Goal: Check status: Check status

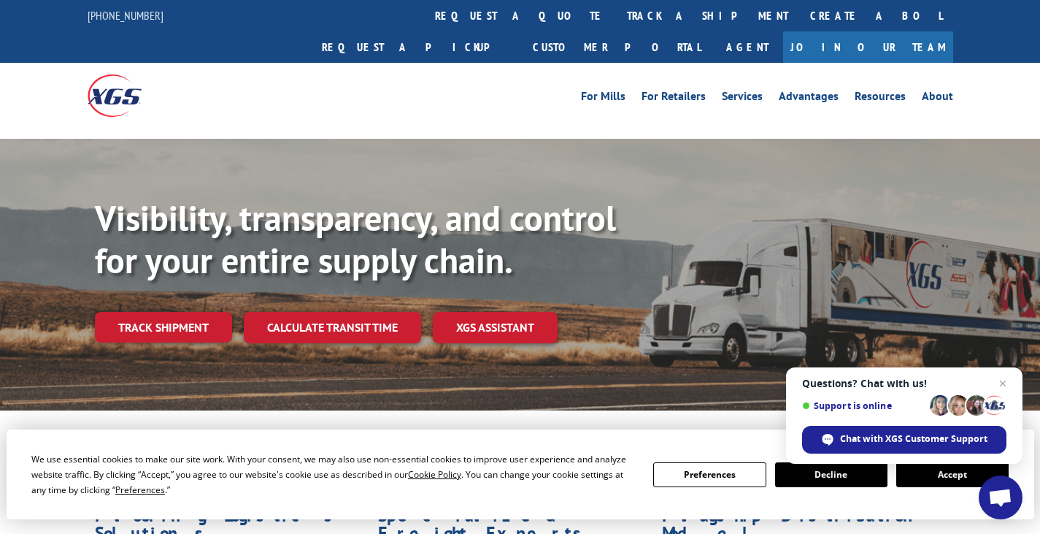
click at [764, 139] on div "Visibility, transparency, and control for your entire supply chain. Track shipm…" at bounding box center [520, 289] width 1040 height 300
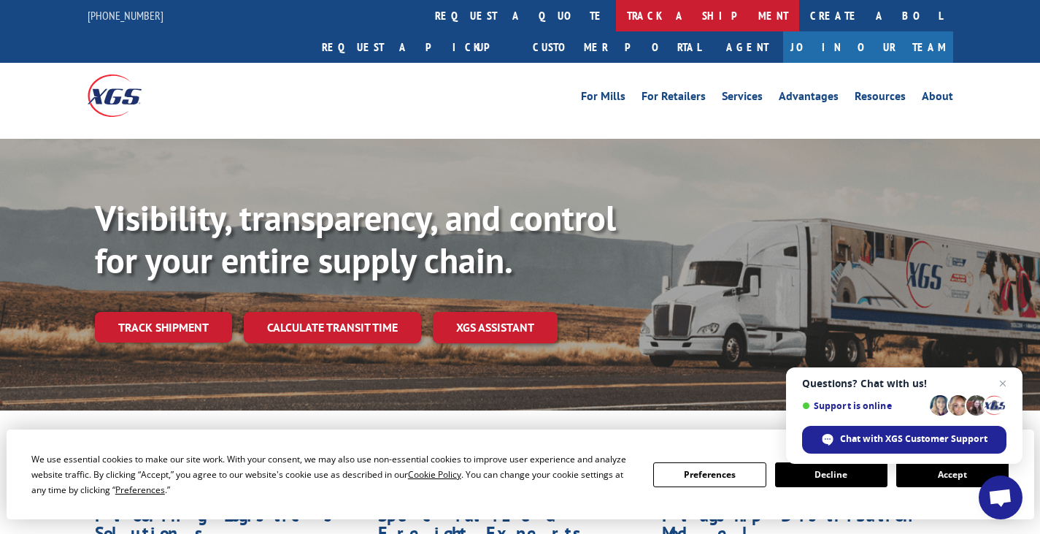
click at [616, 15] on link "track a shipment" at bounding box center [707, 15] width 183 height 31
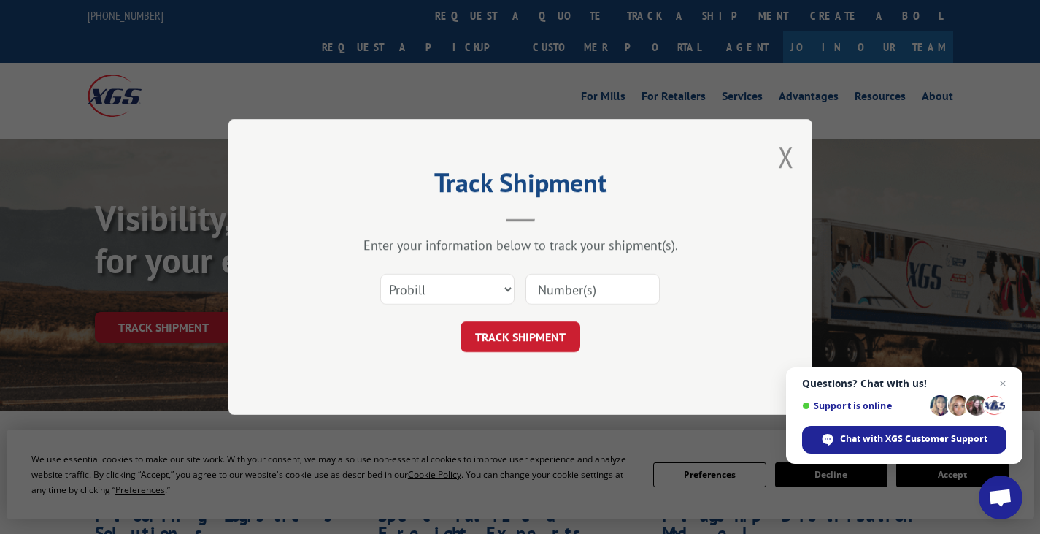
click at [572, 292] on input at bounding box center [593, 289] width 134 height 31
paste input "41589603"
type input "41589603"
click button "TRACK SHIPMENT" at bounding box center [521, 336] width 120 height 31
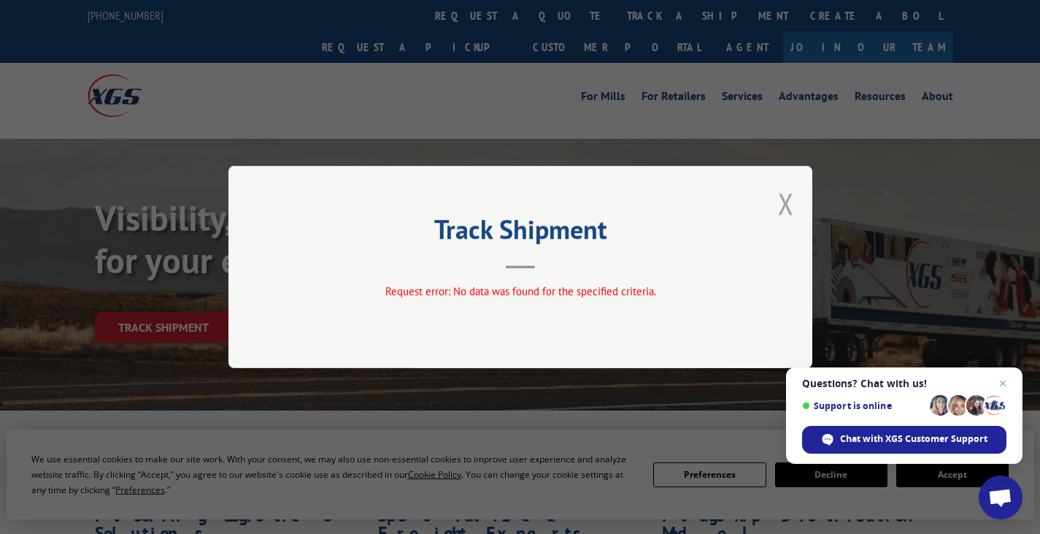
click at [792, 204] on button "Close modal" at bounding box center [786, 203] width 16 height 39
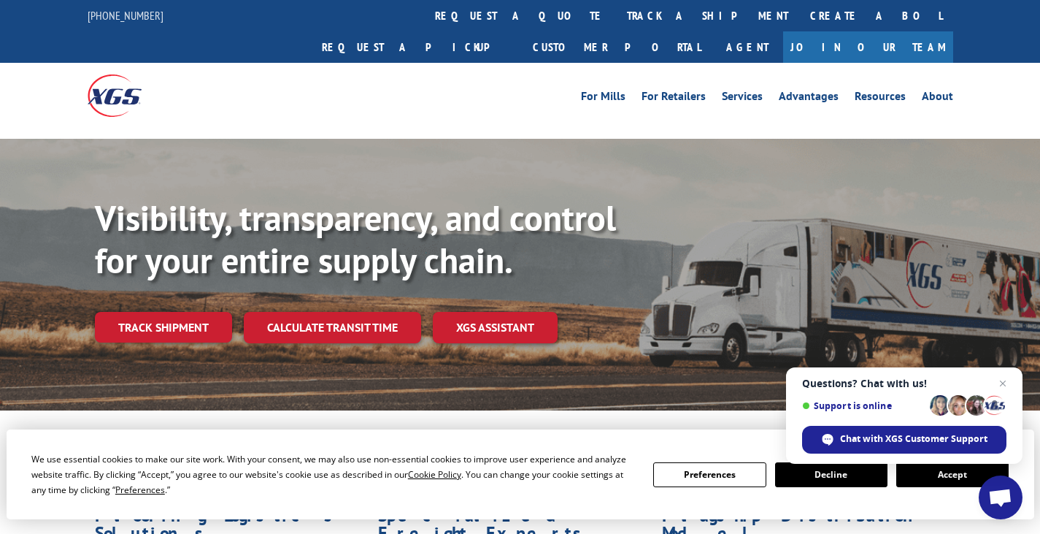
drag, startPoint x: 166, startPoint y: 296, endPoint x: 170, endPoint y: 304, distance: 8.5
click at [167, 312] on link "Track shipment" at bounding box center [163, 327] width 137 height 31
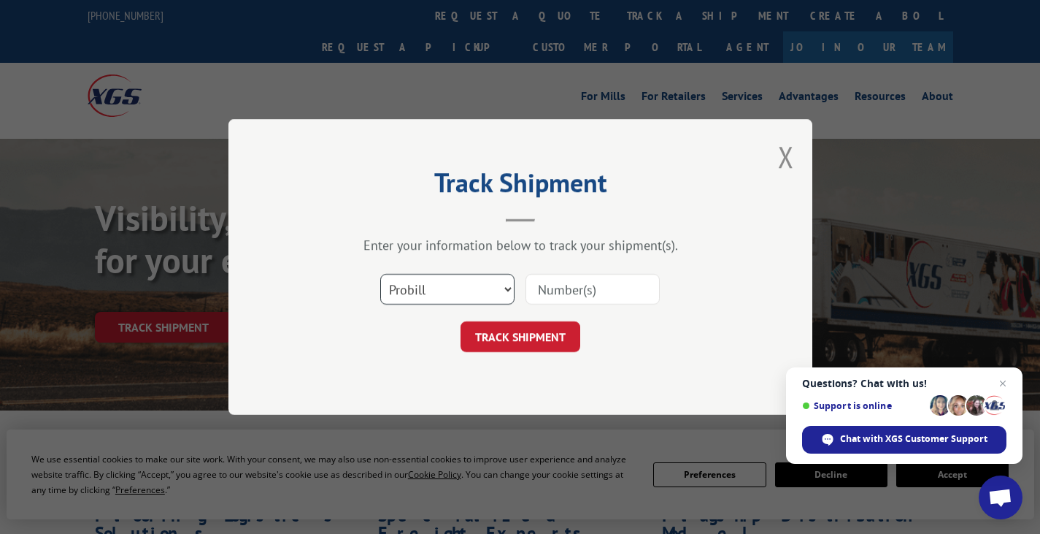
click at [444, 291] on select "Select category... Probill BOL PO" at bounding box center [447, 289] width 134 height 31
select select "po"
click at [380, 274] on select "Select category... Probill BOL PO" at bounding box center [447, 289] width 134 height 31
click at [623, 291] on input at bounding box center [593, 289] width 134 height 31
paste input "41589603"
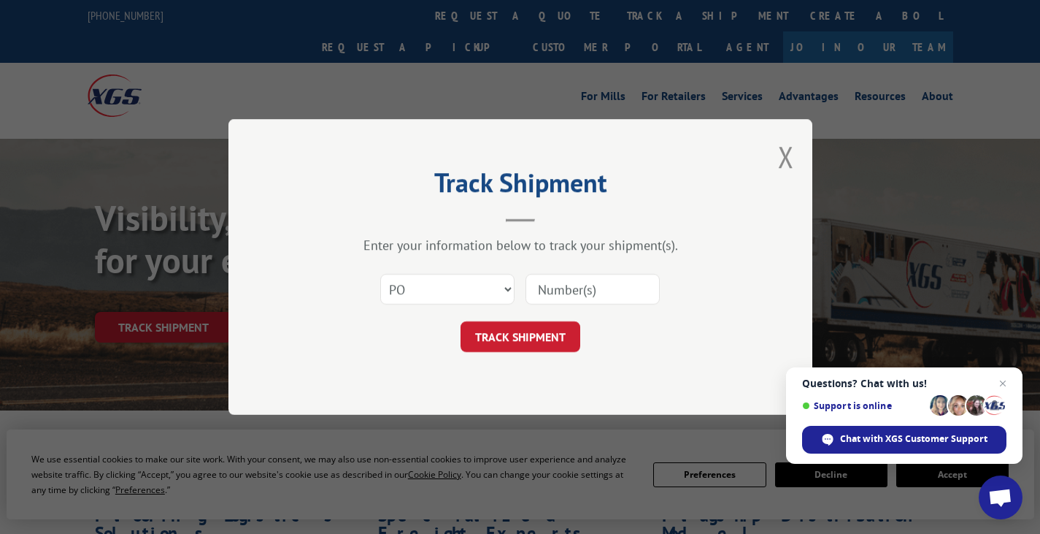
type input "41589603"
click button "TRACK SHIPMENT" at bounding box center [521, 336] width 120 height 31
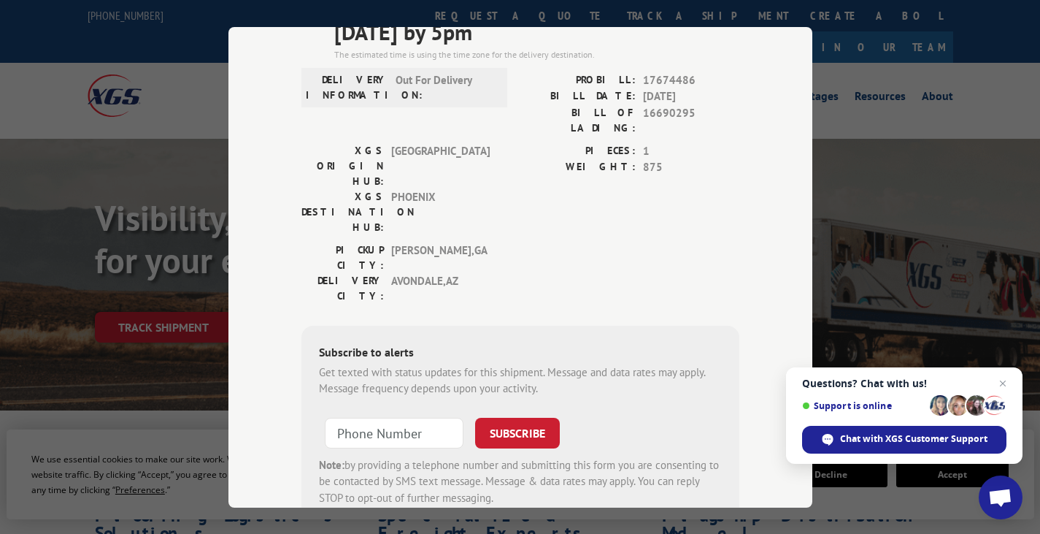
scroll to position [177, 0]
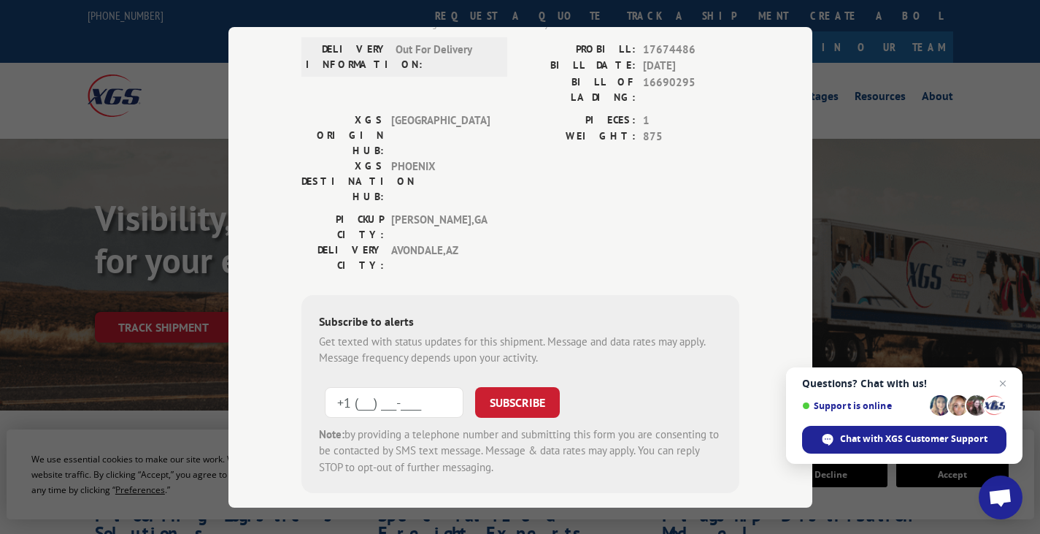
click at [366, 386] on input "+1 (___) ___-____" at bounding box center [394, 401] width 139 height 31
paste input "808) 647-9486"
type input "[PHONE_NUMBER]"
click at [498, 386] on button "SUBSCRIBE" at bounding box center [517, 401] width 85 height 31
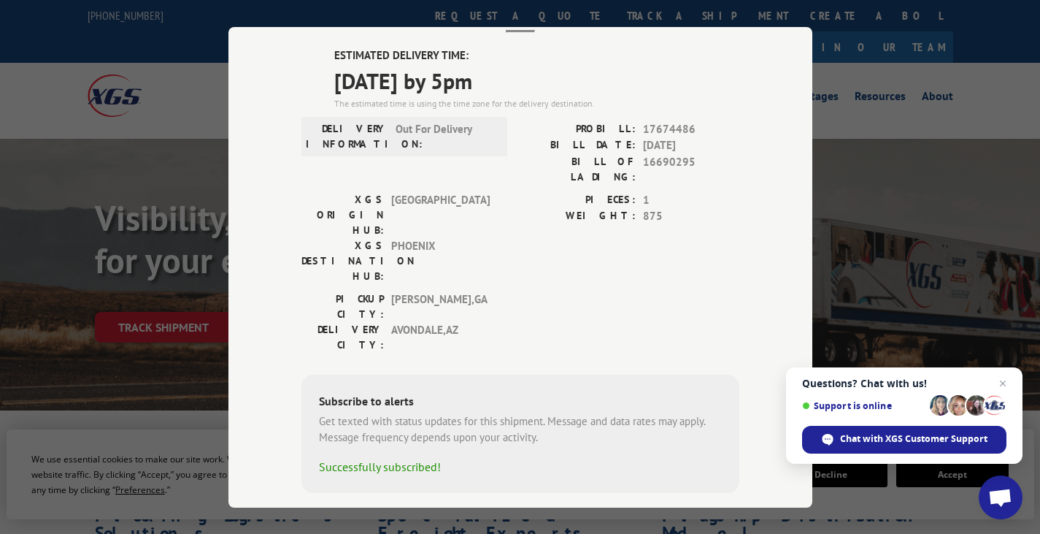
scroll to position [0, 0]
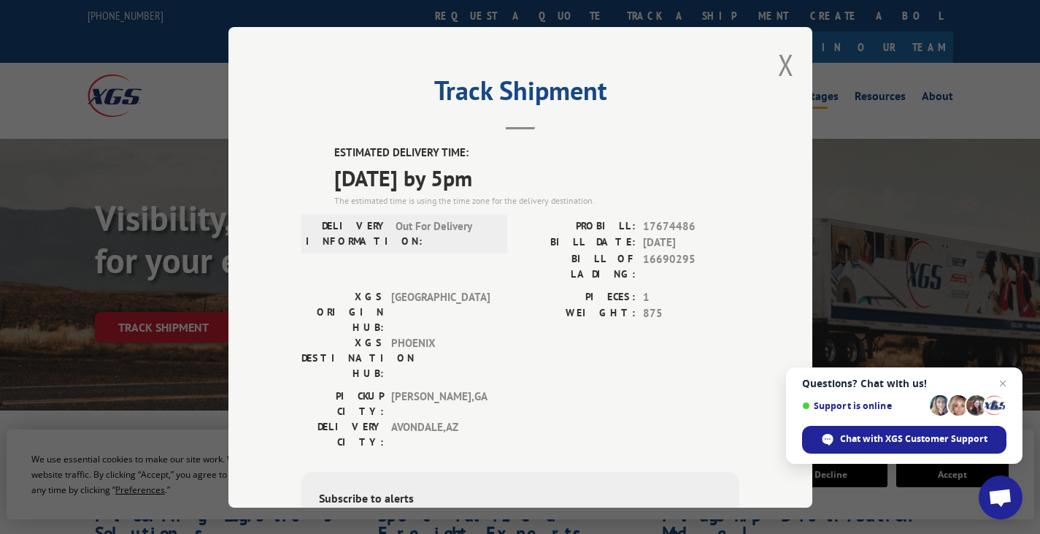
click at [782, 66] on button "Close modal" at bounding box center [786, 64] width 16 height 39
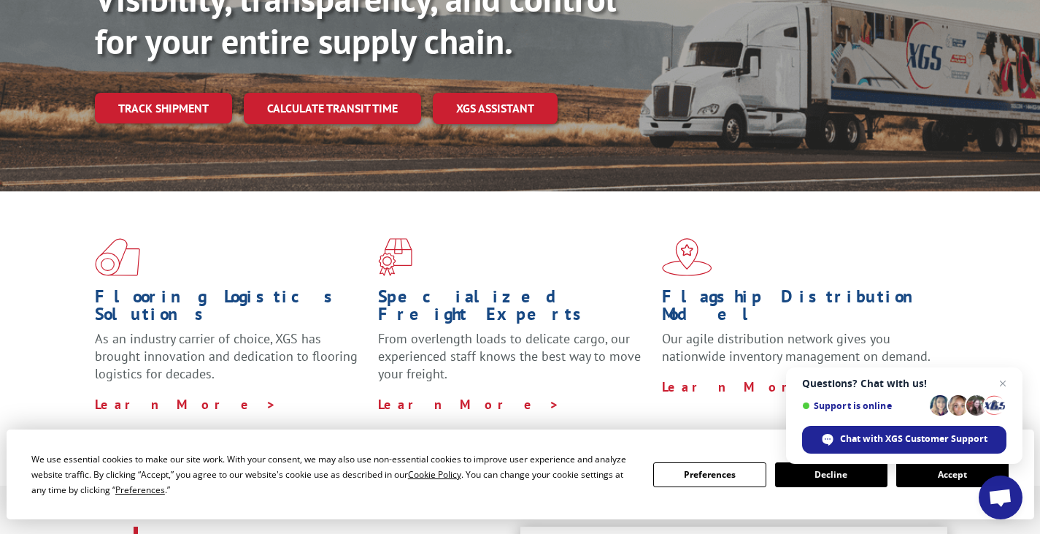
scroll to position [365, 0]
